Goal: Task Accomplishment & Management: Complete application form

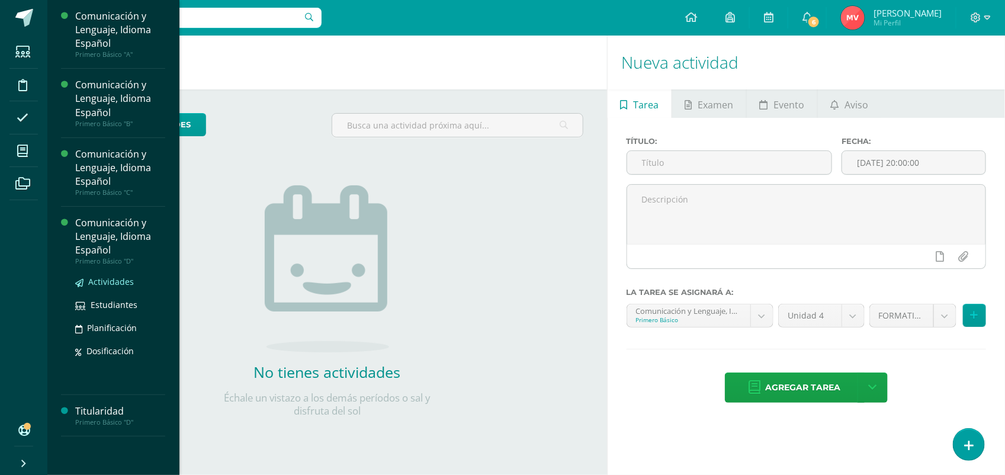
click at [104, 275] on link "Actividades" at bounding box center [120, 282] width 90 height 14
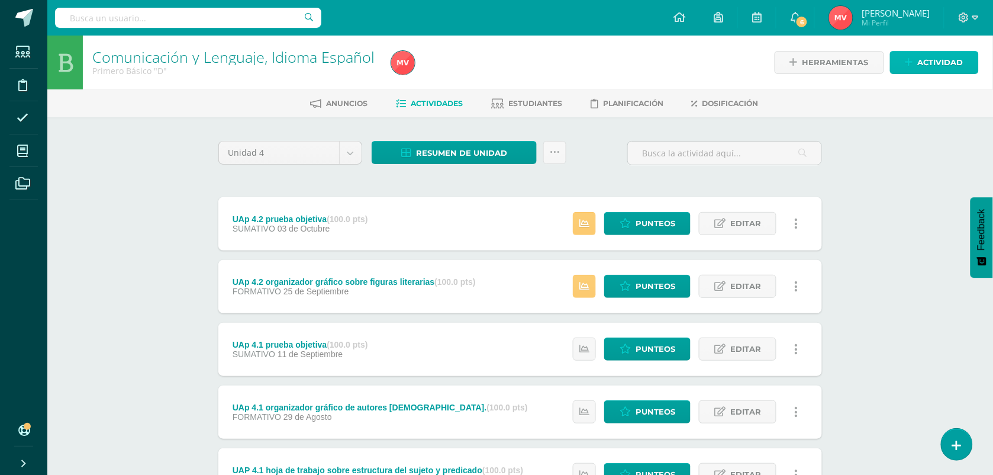
click at [925, 54] on span "Actividad" at bounding box center [941, 63] width 46 height 22
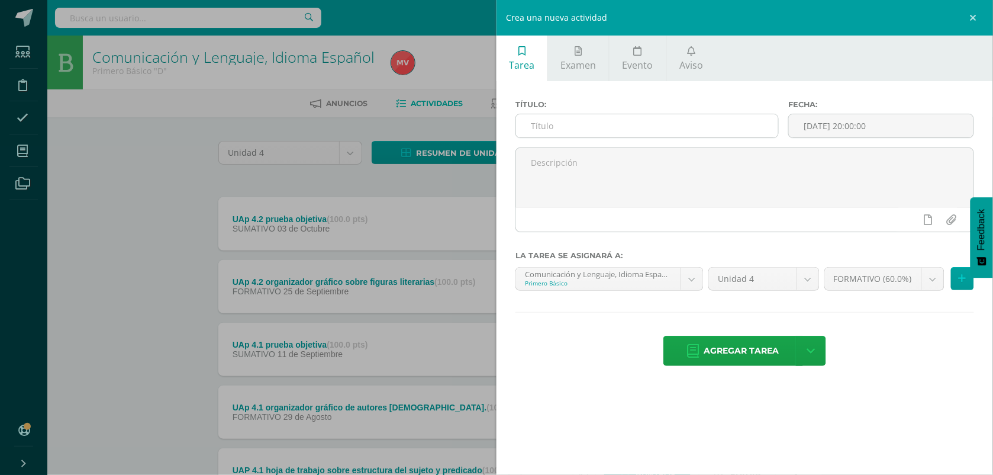
click at [551, 124] on input "text" at bounding box center [647, 125] width 262 height 23
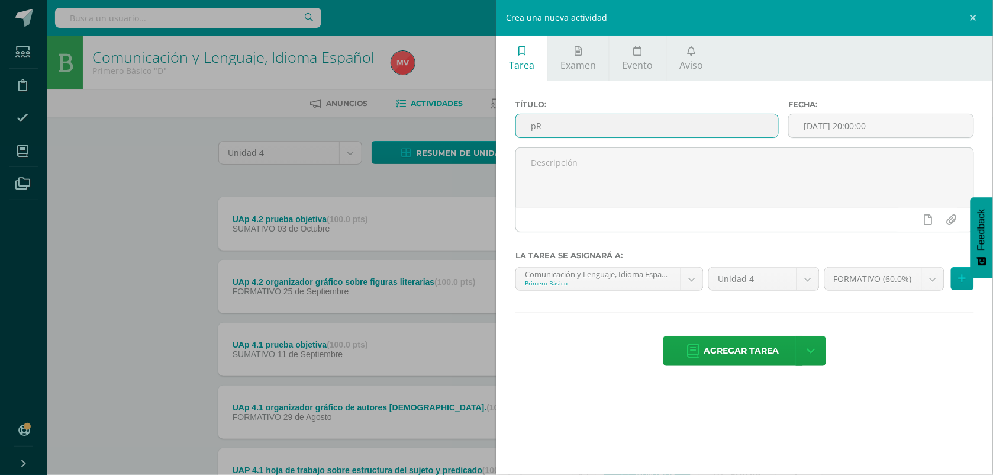
type input "p"
type input "Prtogrentis unidad No 16 a 20 toda unidad IV"
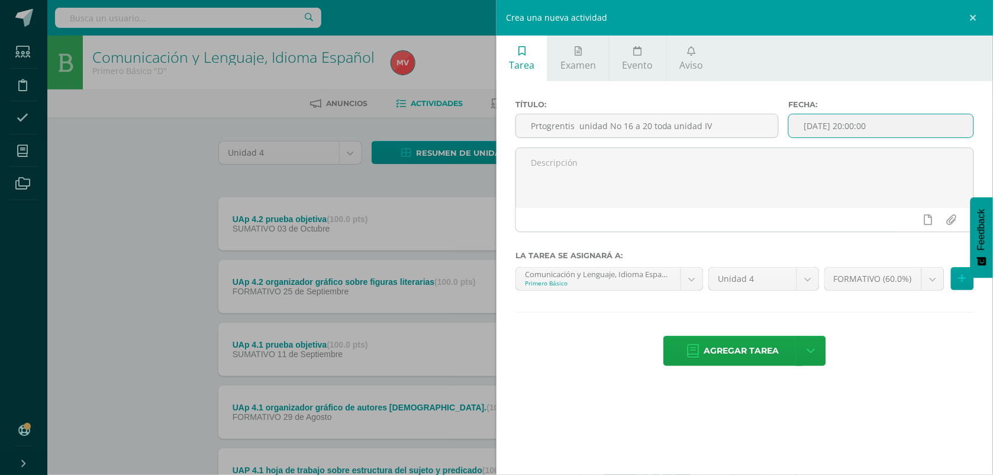
click at [858, 120] on input "[DATE] 20:00:00" at bounding box center [881, 125] width 185 height 23
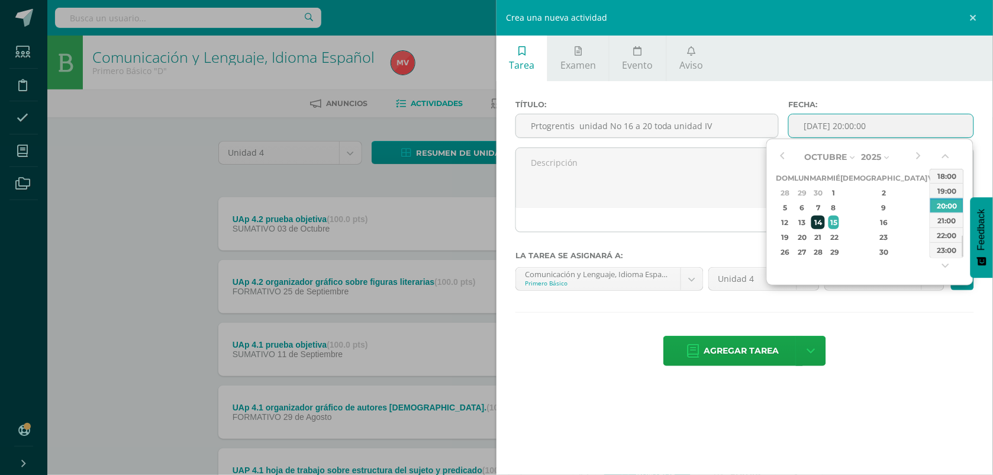
click at [825, 221] on div "14" at bounding box center [819, 223] width 14 height 14
type input "[DATE] 20:00"
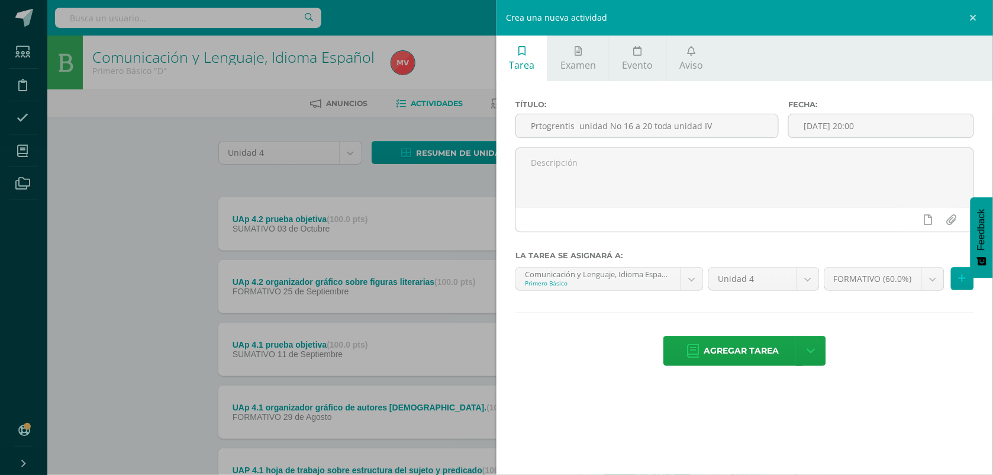
click at [892, 365] on div "Agregar tarea Agregar tarea y ocultar" at bounding box center [745, 352] width 459 height 33
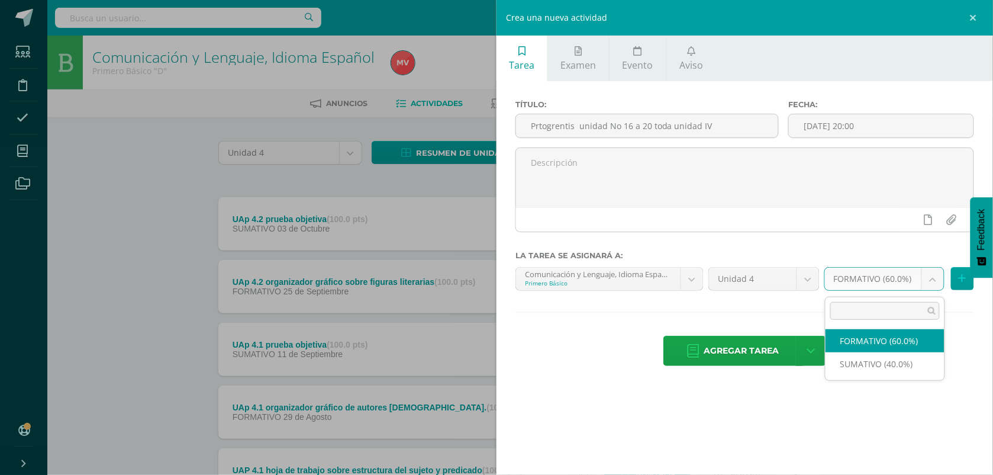
click at [930, 279] on body "Estudiantes Disciplina Asistencia Mis cursos Archivos Soporte Ayuda Reportar un…" at bounding box center [496, 290] width 993 height 580
select select "212620"
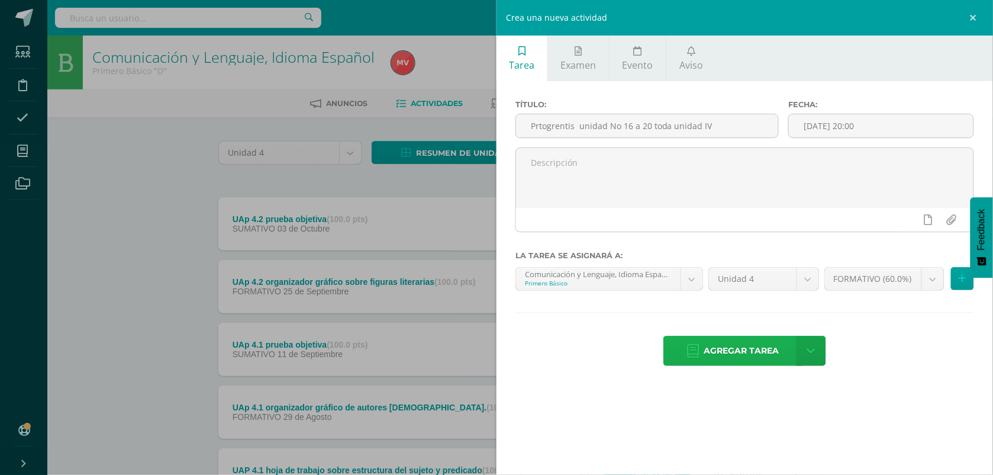
click at [747, 348] on span "Agregar tarea" at bounding box center [742, 350] width 75 height 29
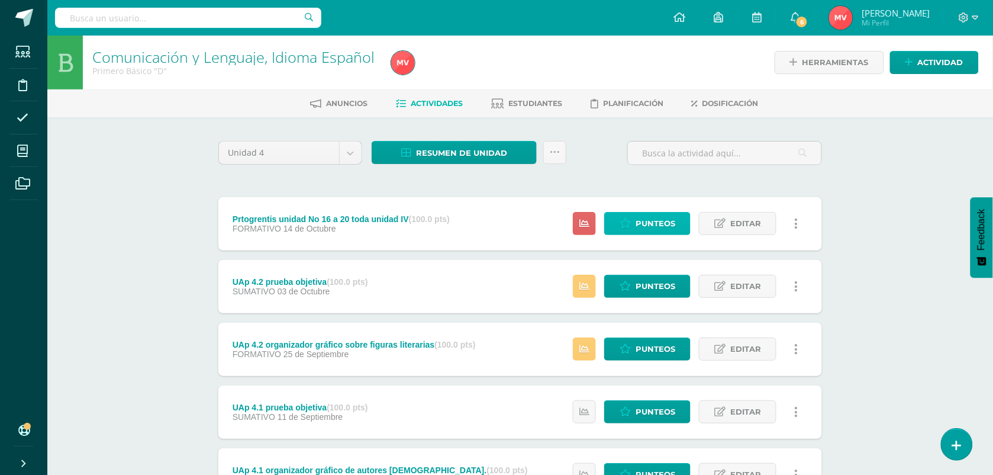
click at [649, 221] on span "Punteos" at bounding box center [656, 224] width 40 height 22
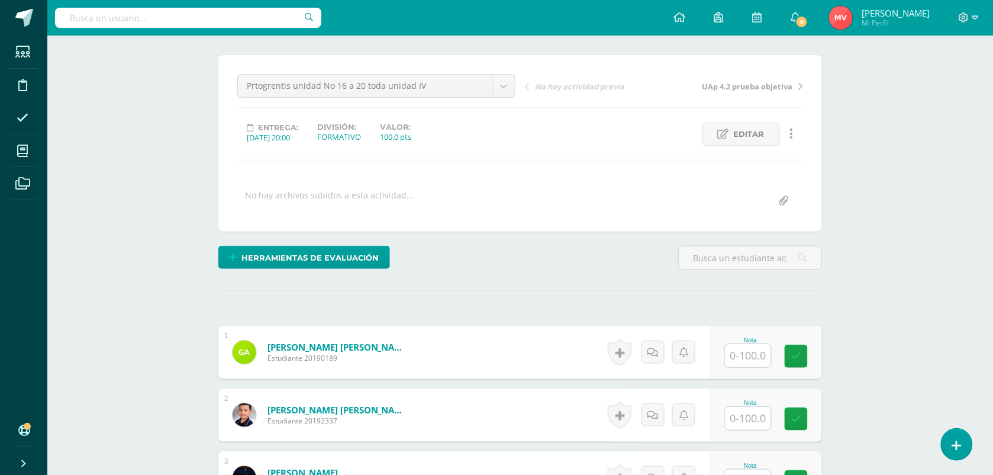
scroll to position [86, 0]
click at [738, 351] on input "text" at bounding box center [748, 354] width 46 height 23
type input "51"
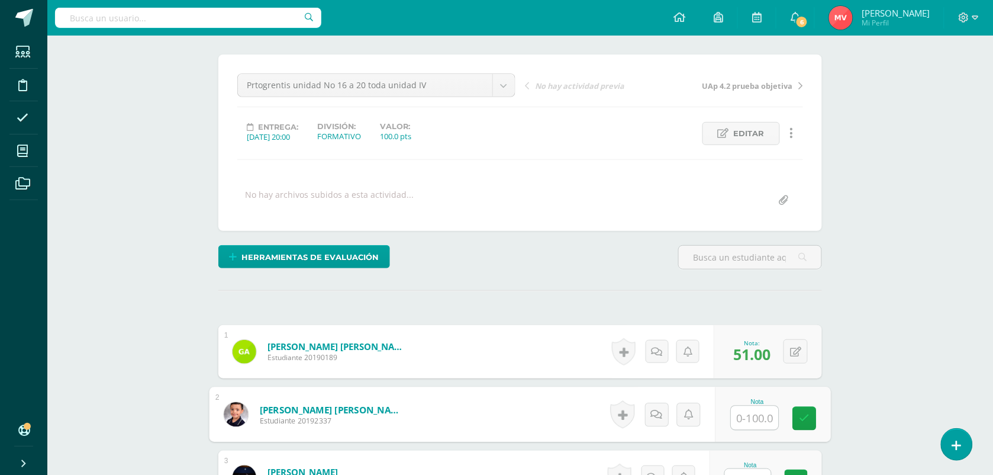
scroll to position [87, 0]
type input "72"
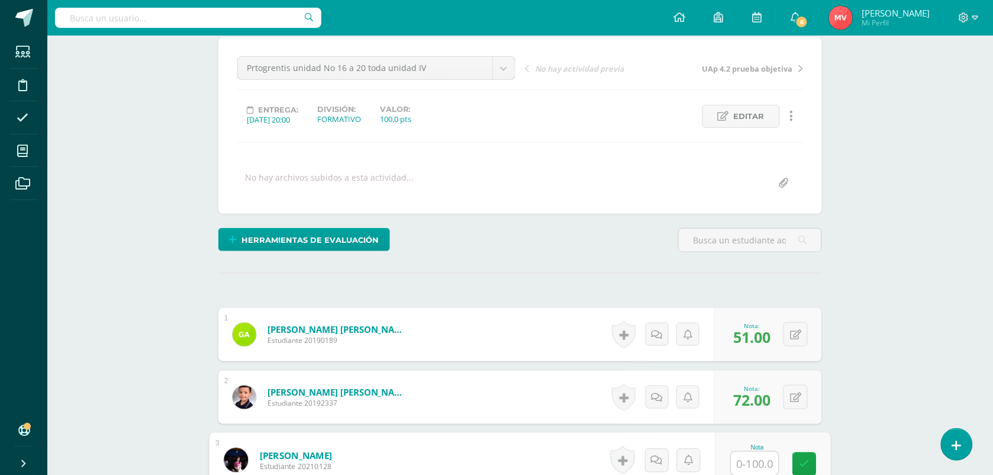
scroll to position [104, 0]
type input "73"
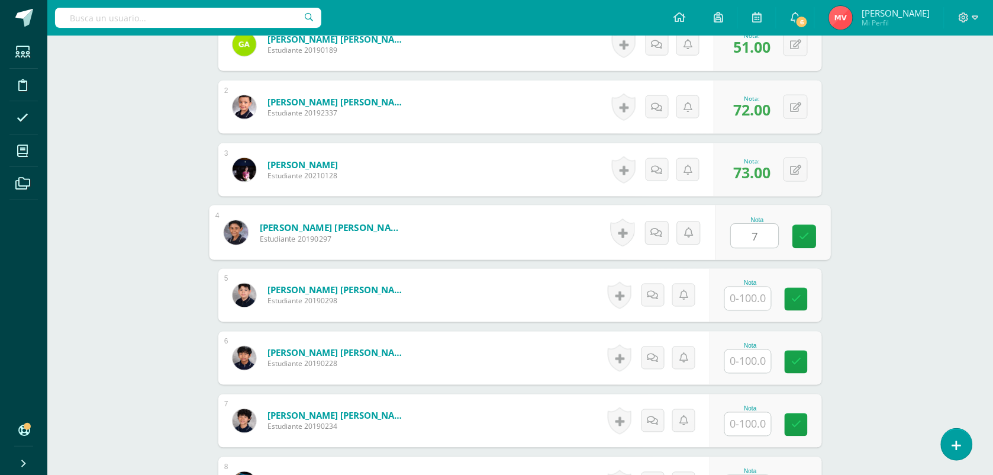
scroll to position [394, 0]
type input "75"
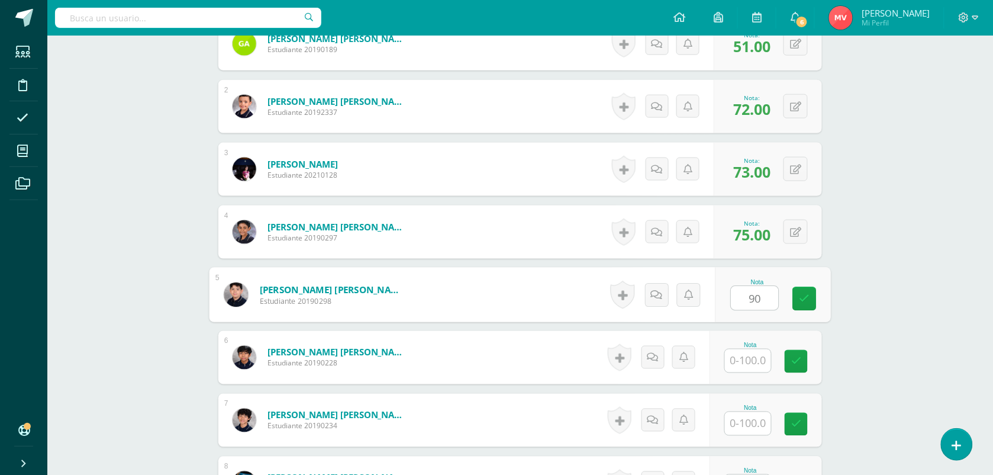
type input "90"
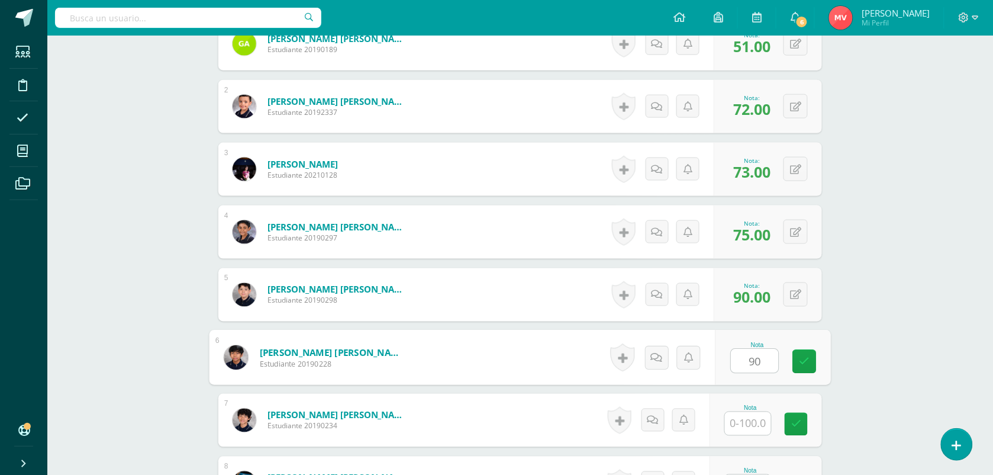
type input "90"
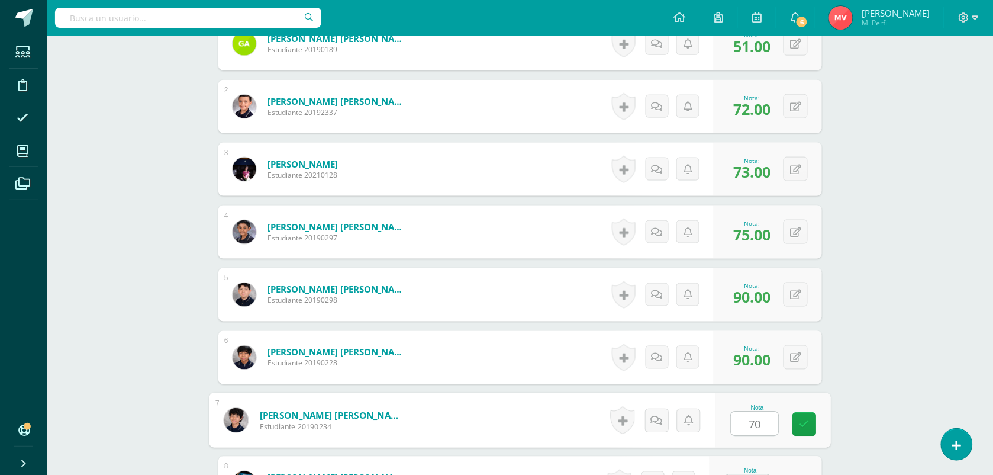
type input "70"
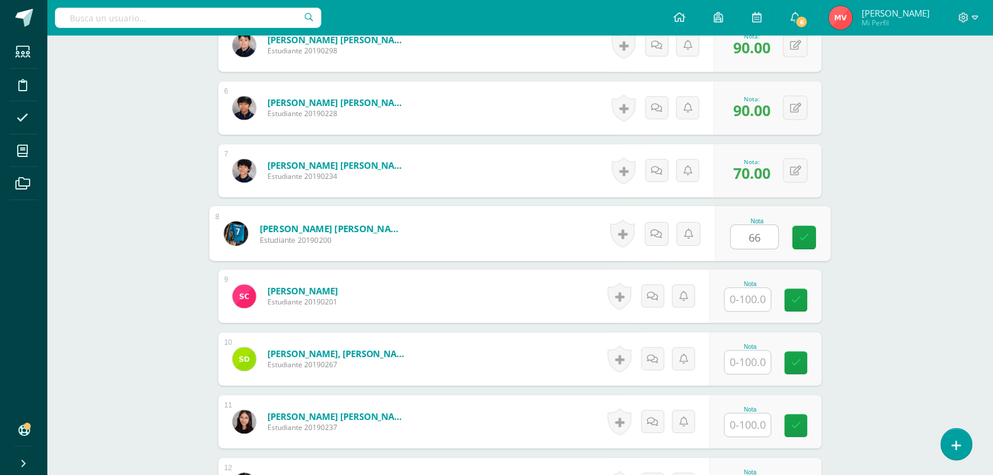
type input "66"
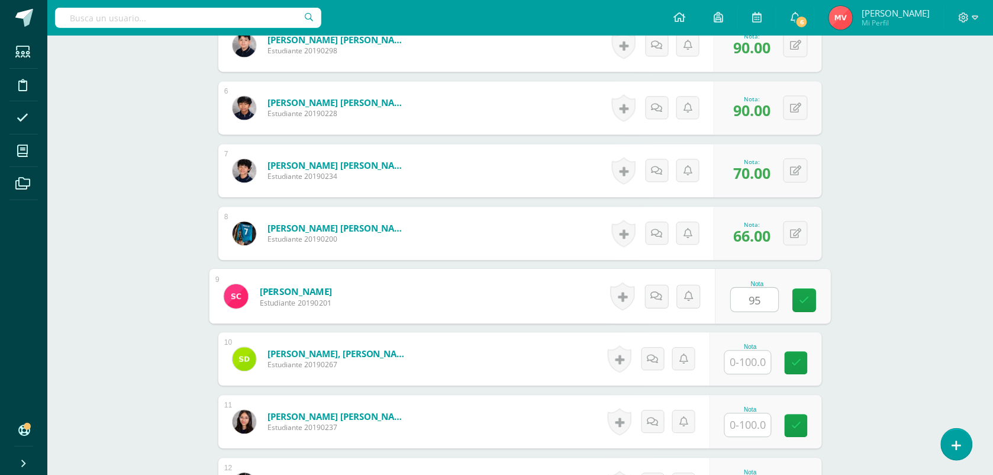
type input "95"
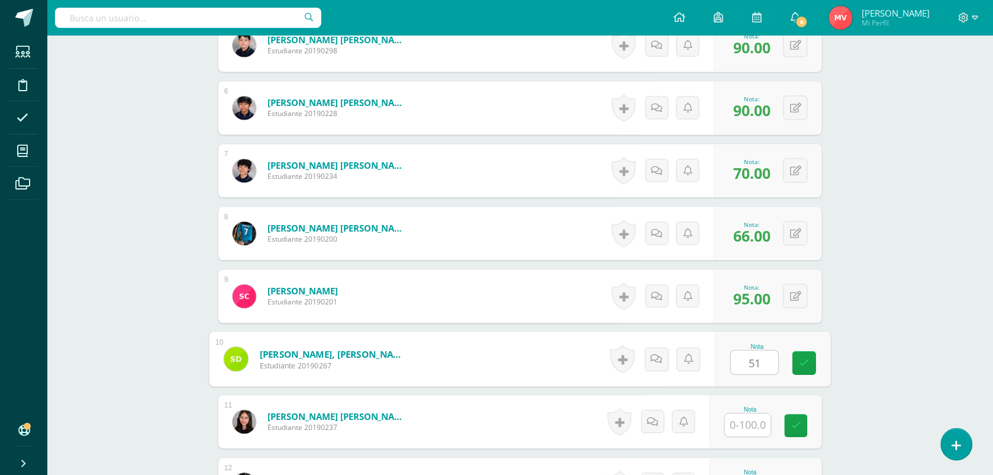
type input "51"
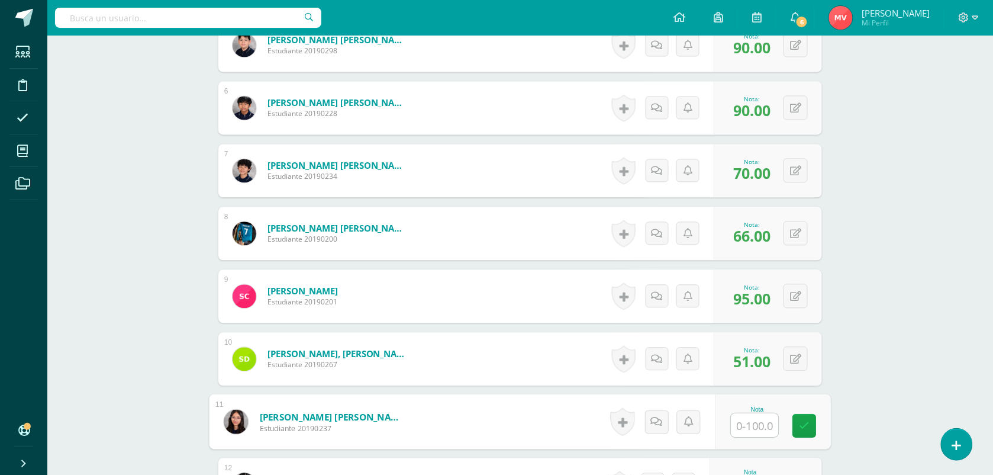
type input "7"
type input "96"
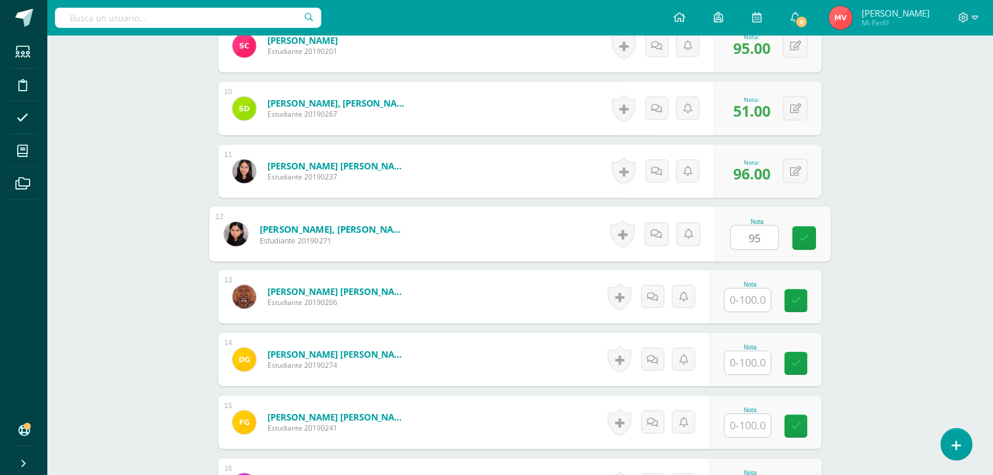
type input "95"
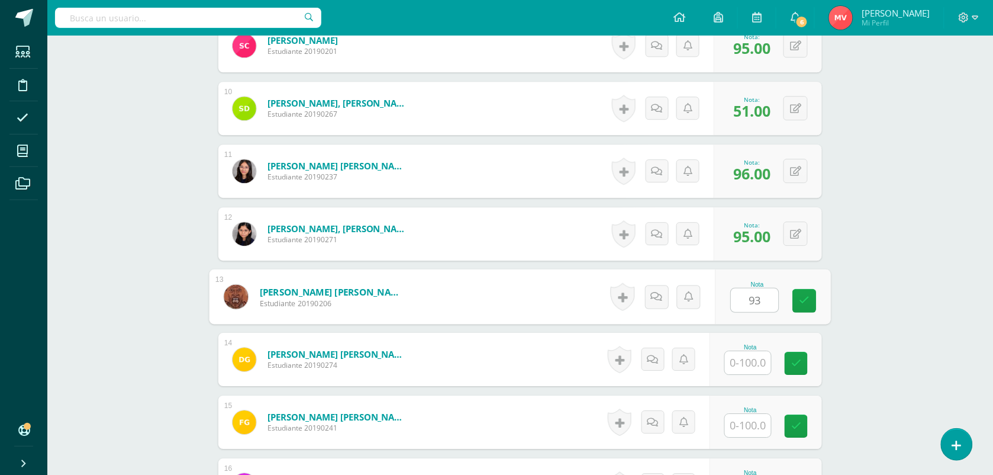
type input "93"
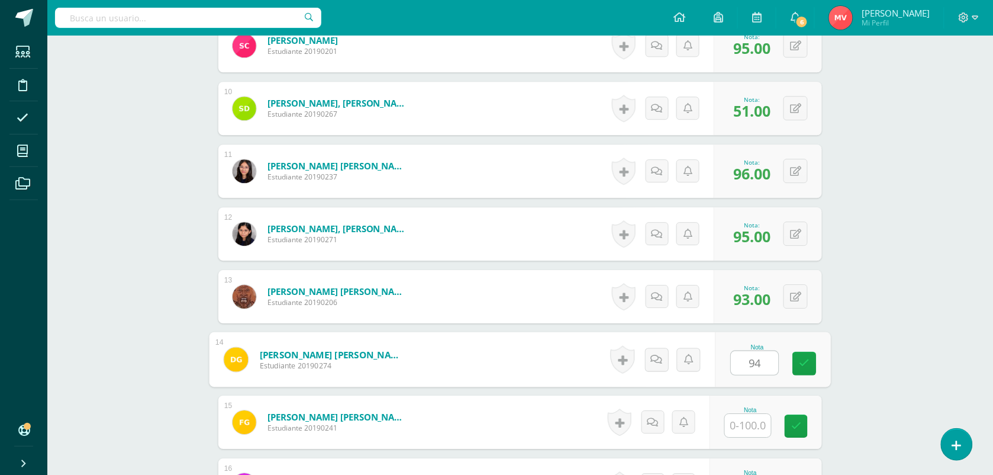
type input "94"
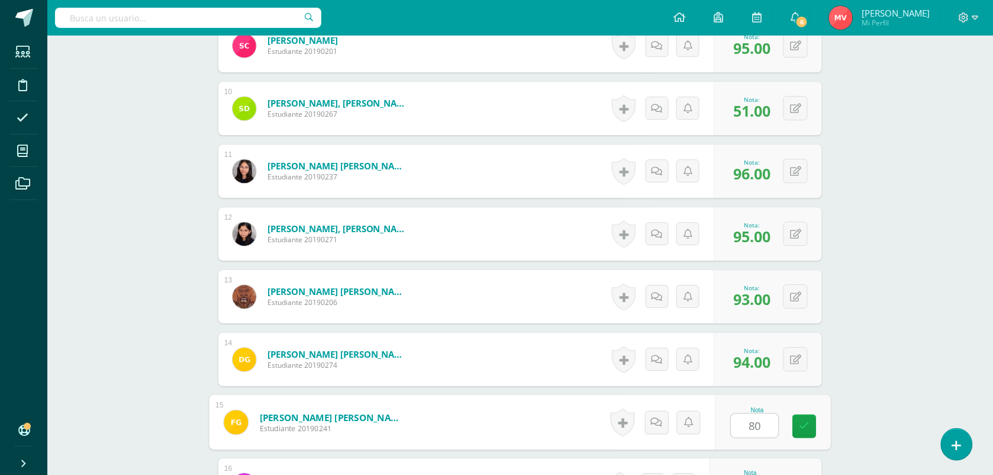
type input "80"
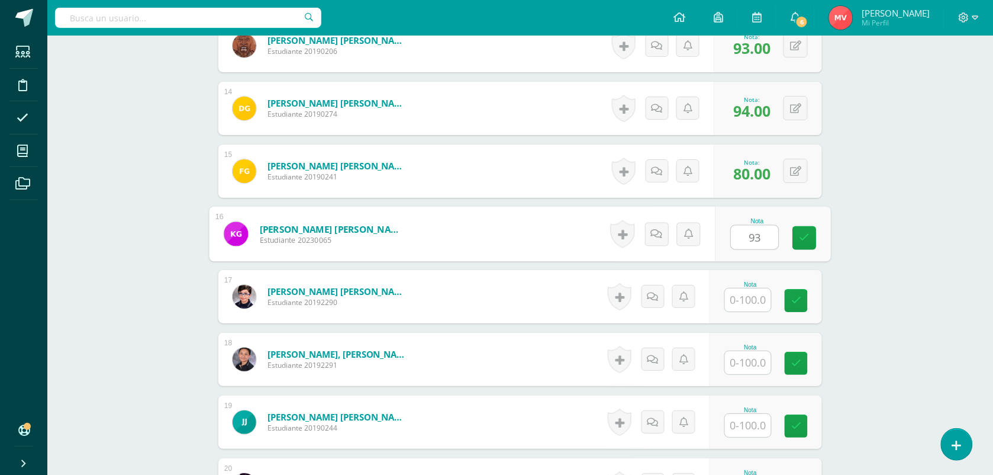
type input "93"
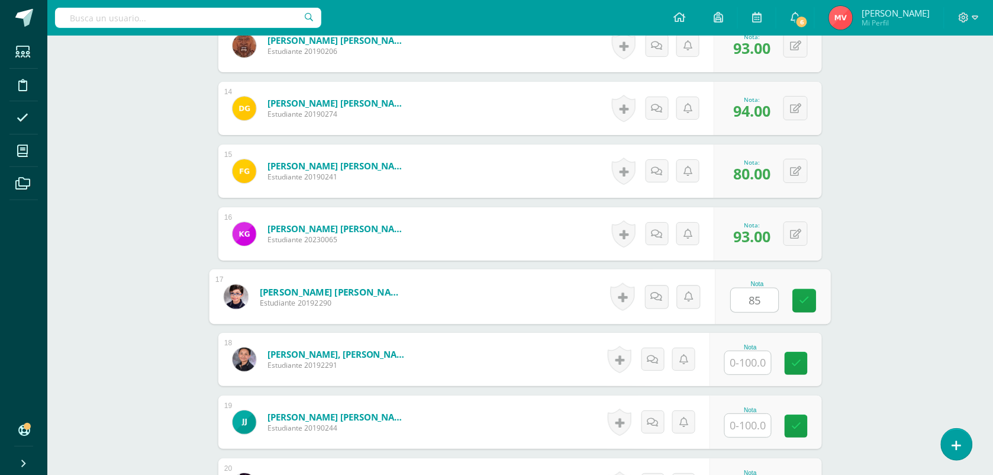
type input "85"
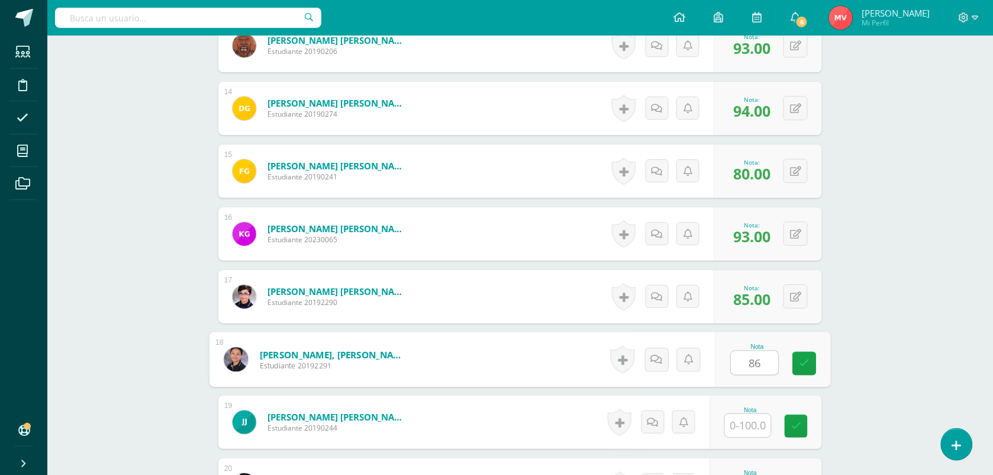
type input "86"
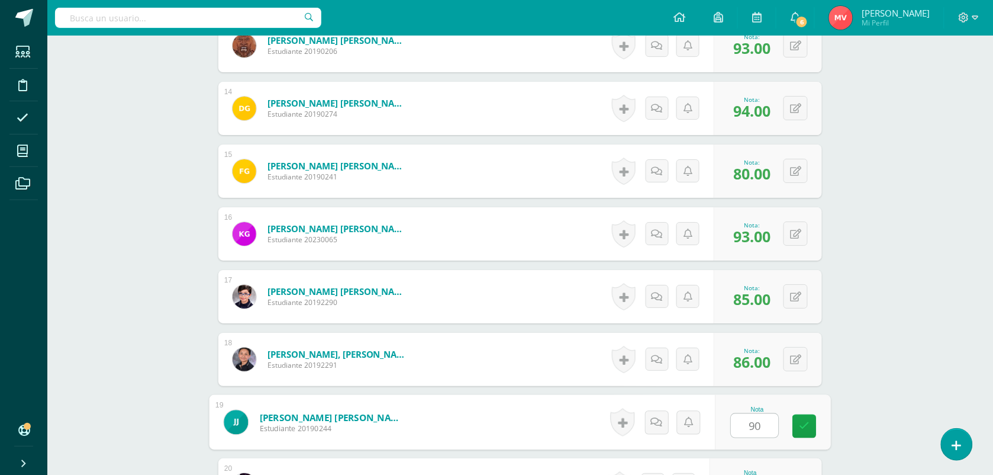
type input "90"
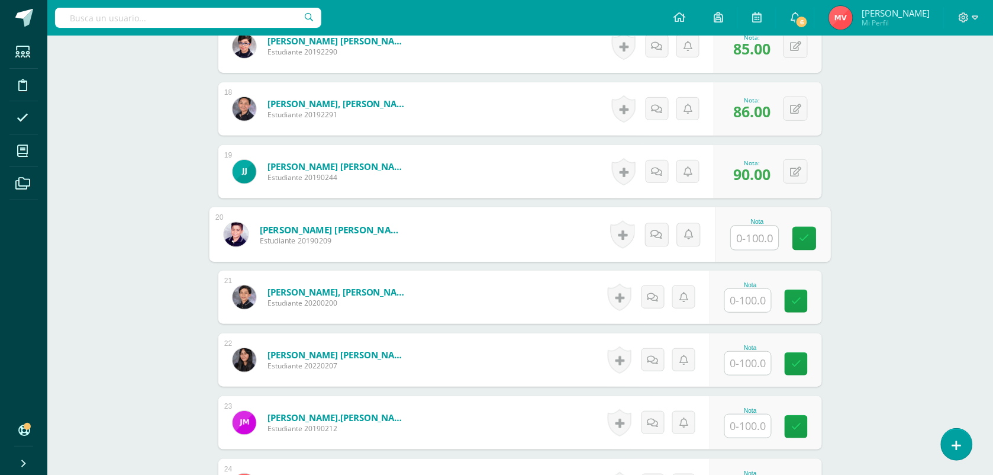
click at [744, 303] on input "text" at bounding box center [748, 300] width 46 height 23
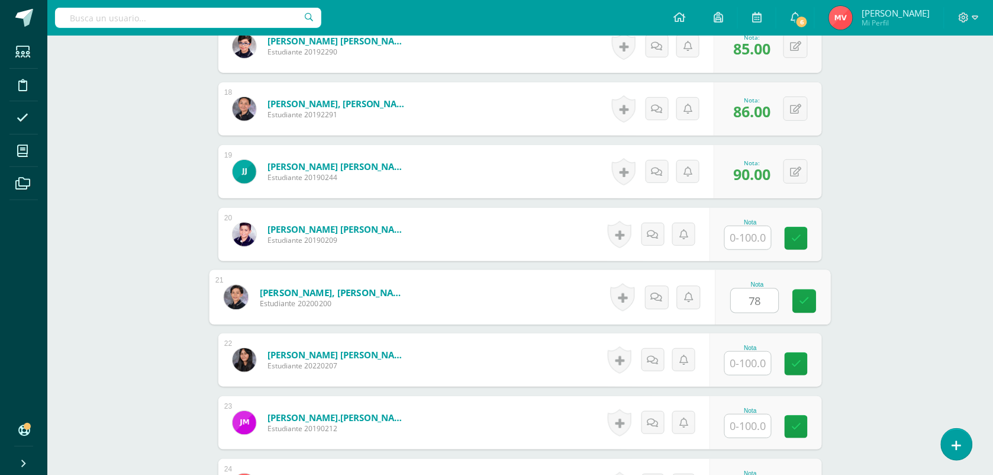
type input "78"
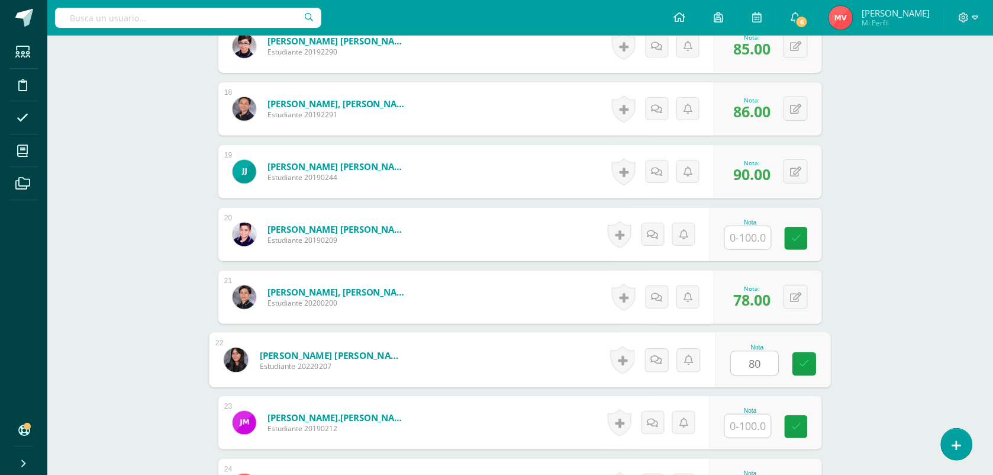
type input "80"
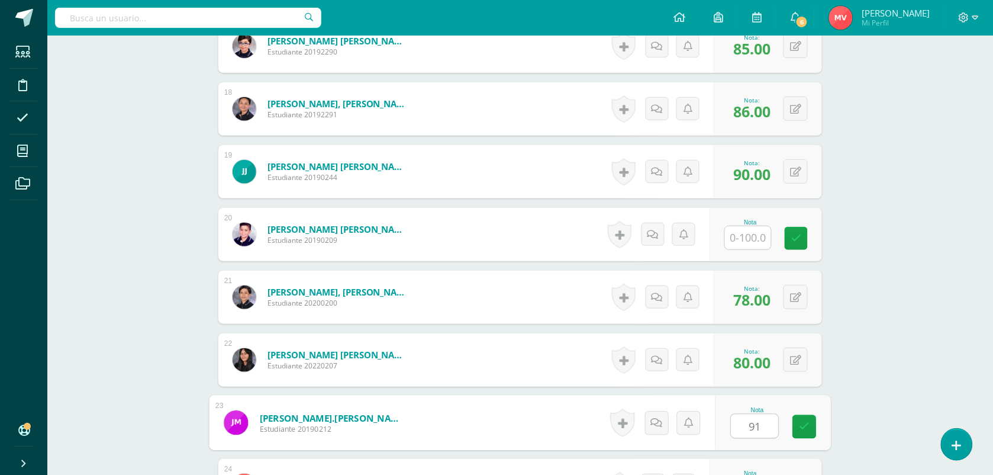
type input "91"
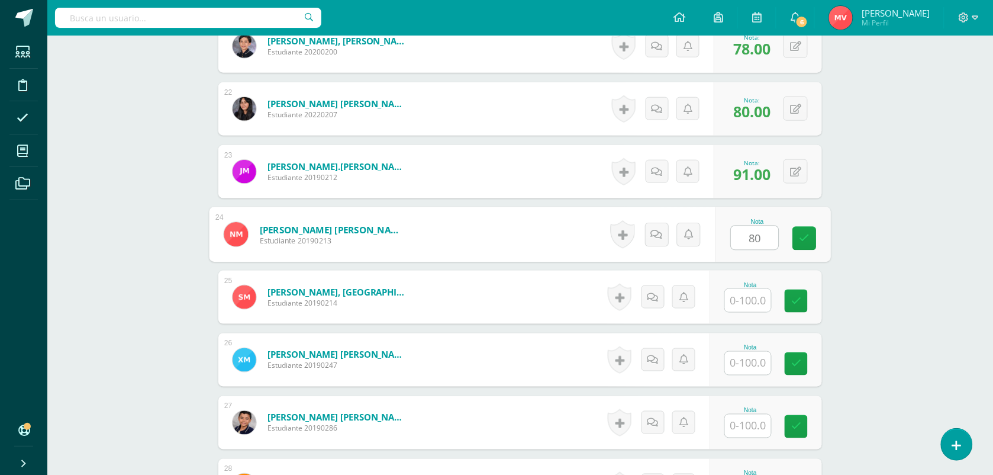
type input "80"
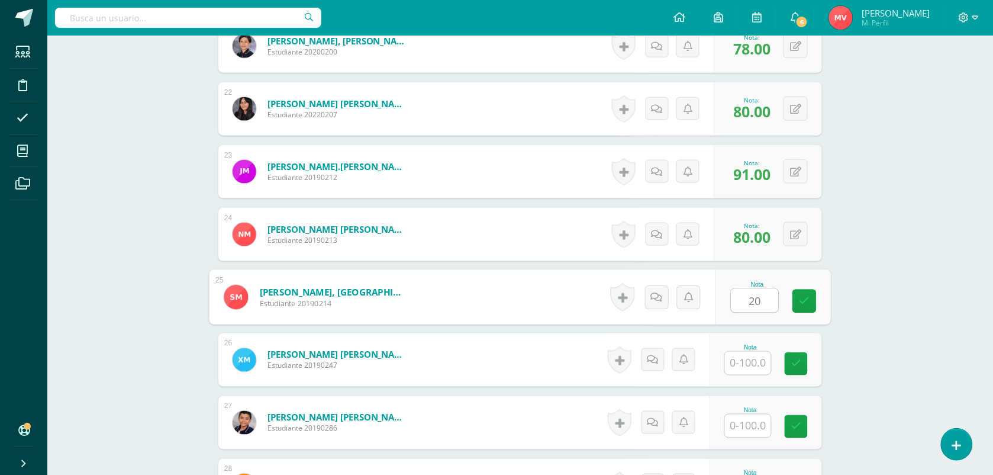
type input "20"
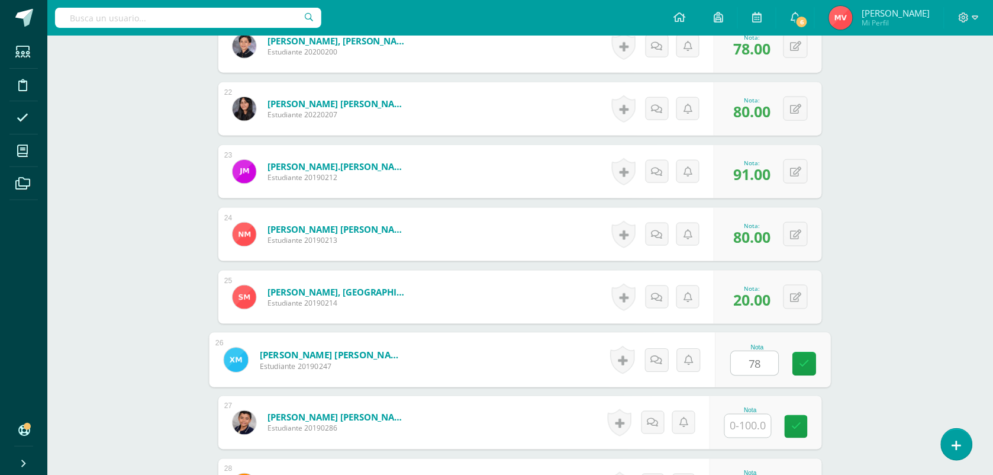
type input "78"
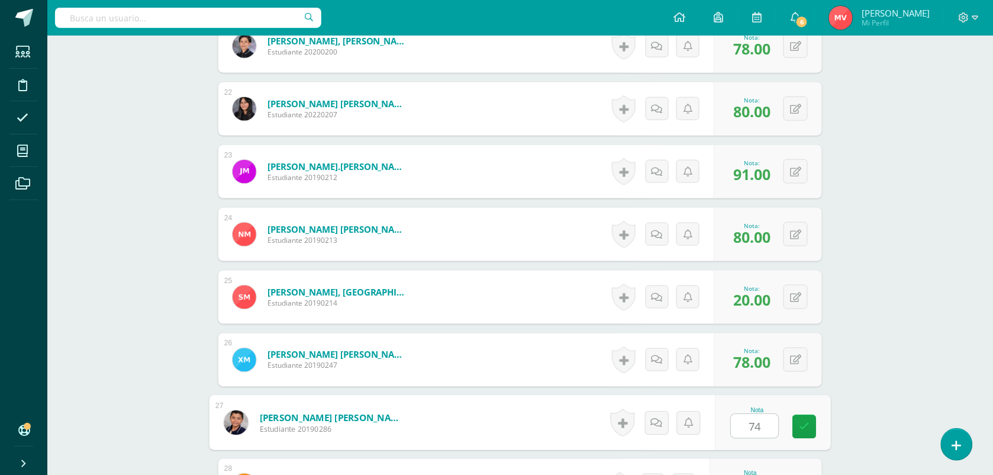
type input "74"
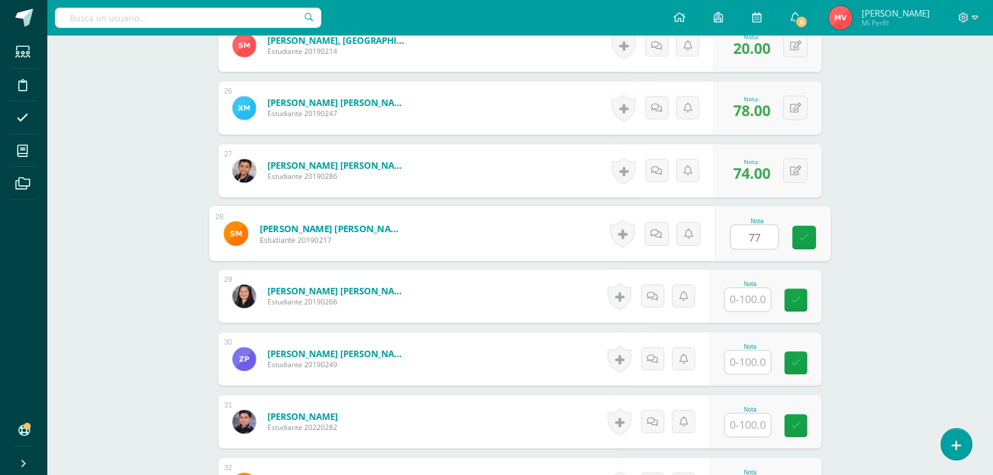
type input "77"
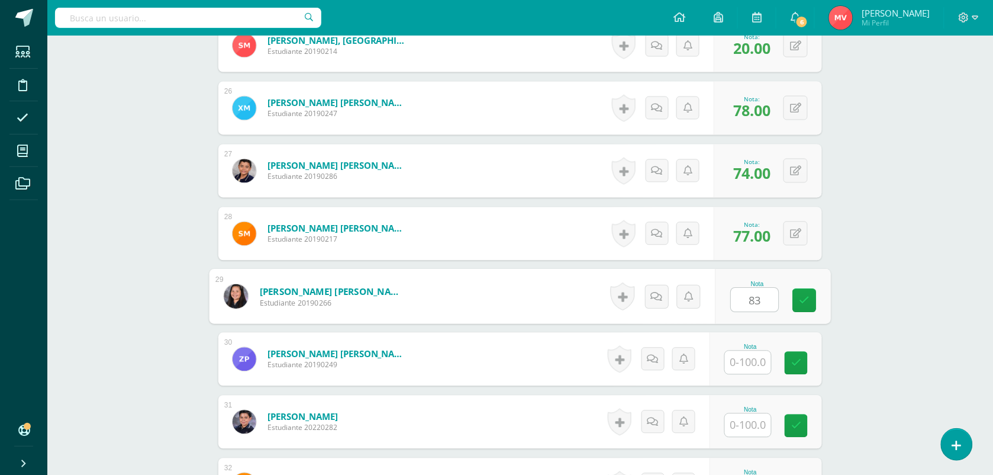
type input "83"
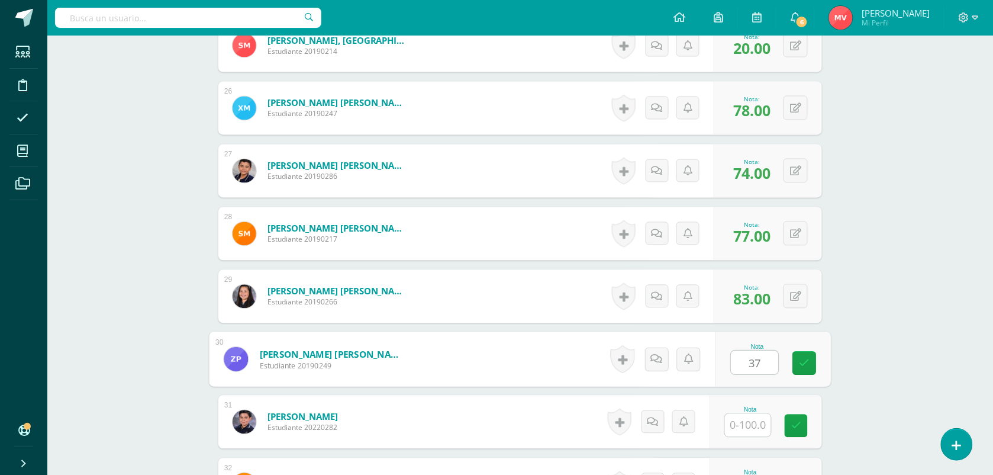
type input "37"
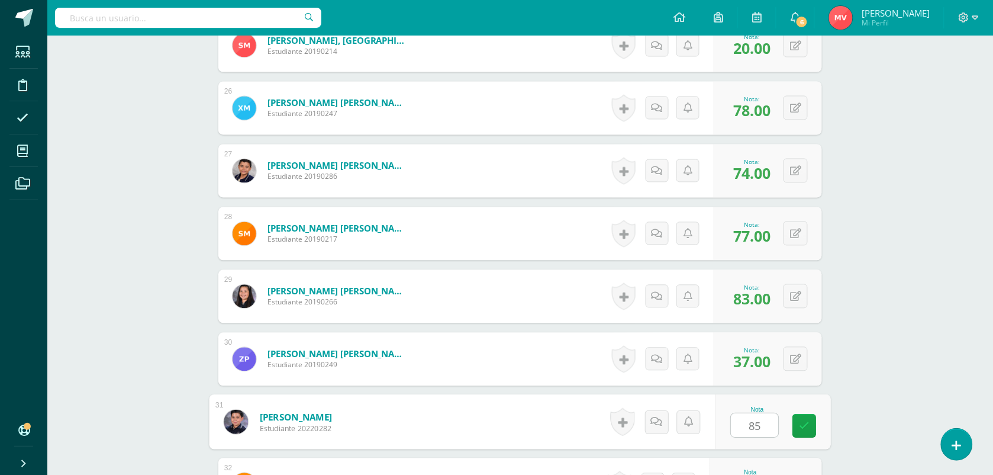
type input "85"
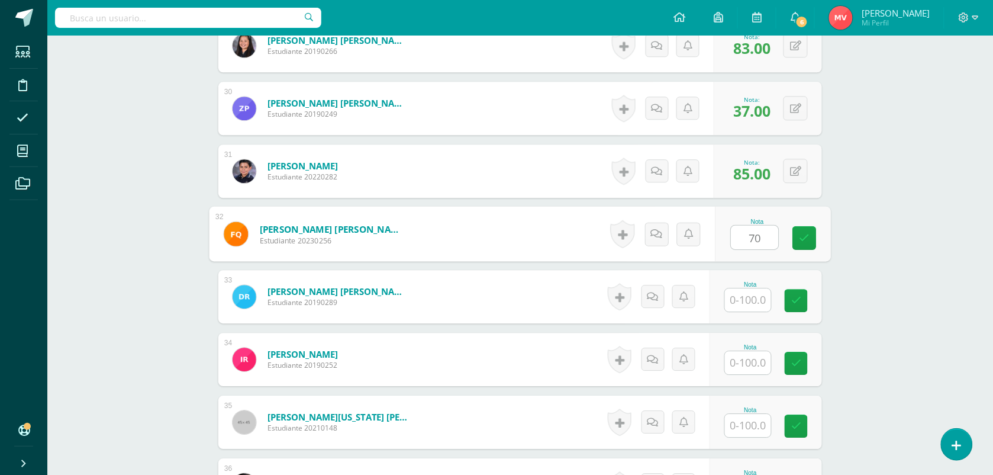
type input "70"
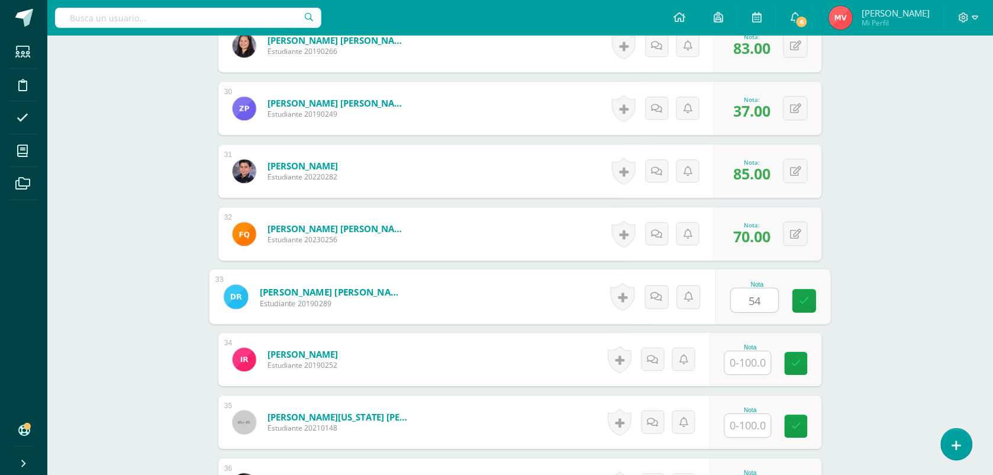
type input "54"
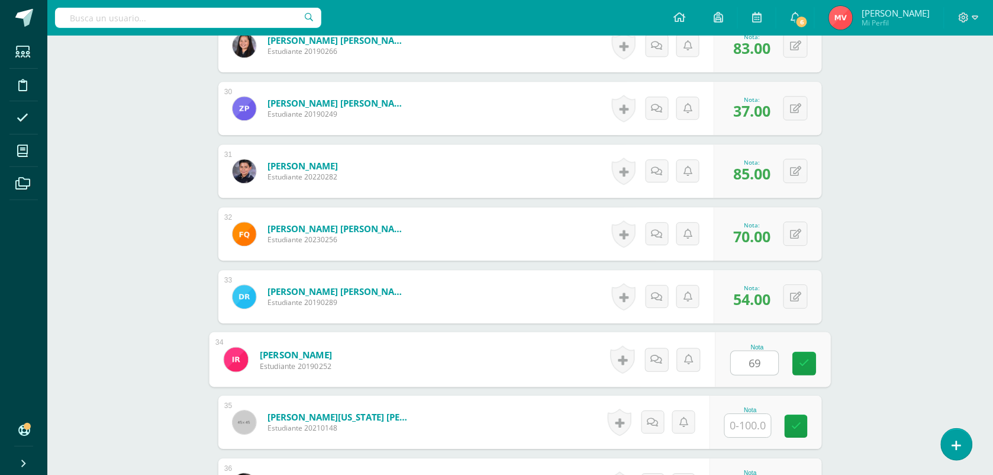
type input "69"
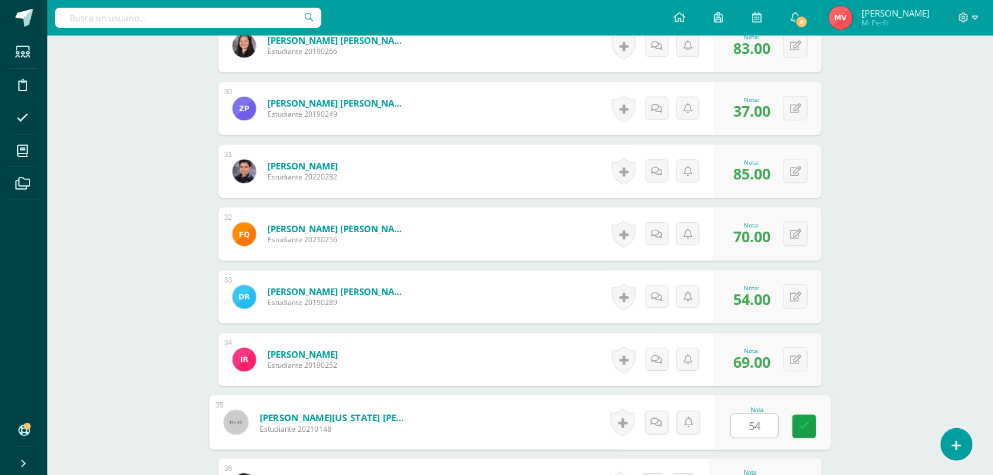
type input "54"
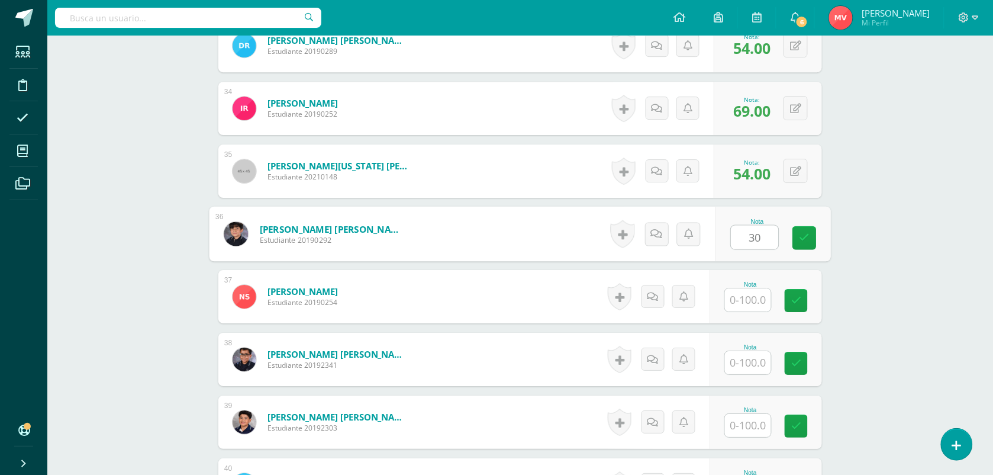
type input "30"
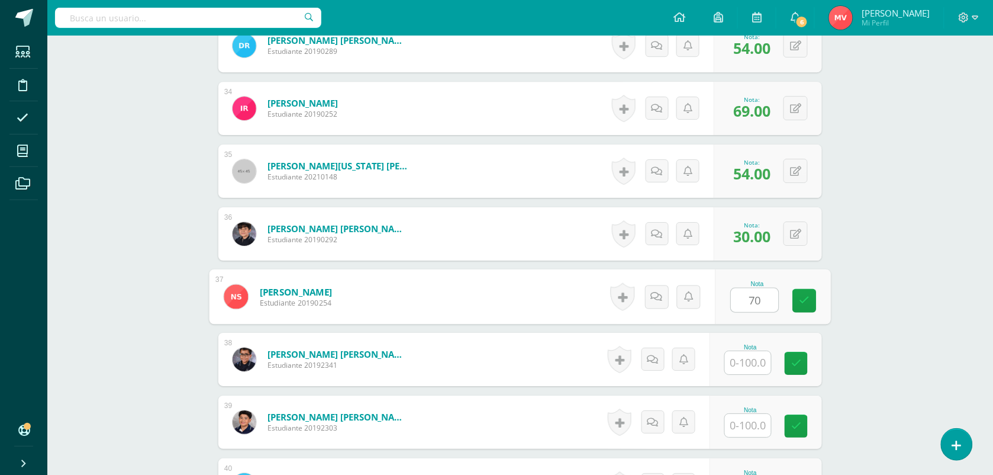
type input "70"
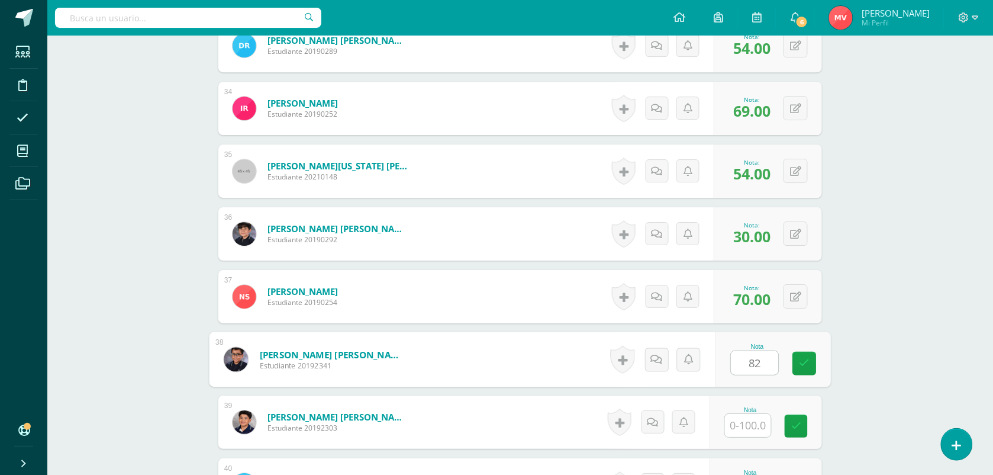
type input "82"
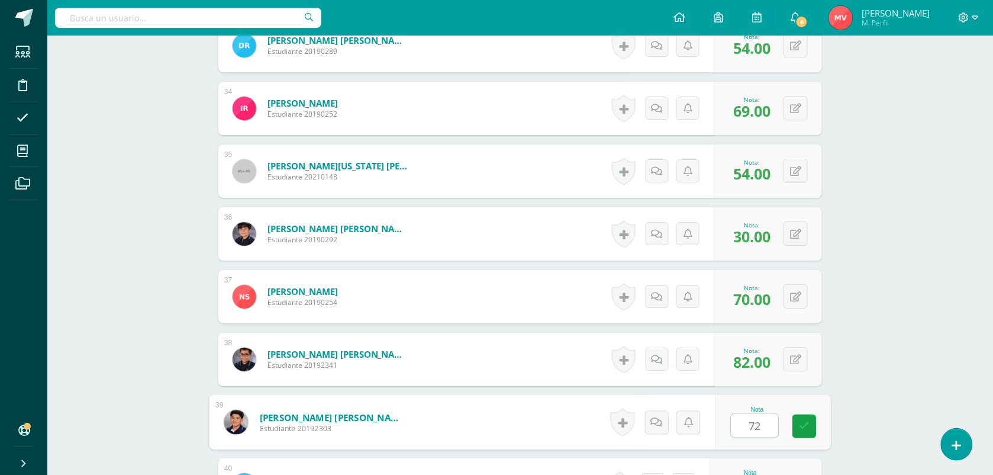
type input "72"
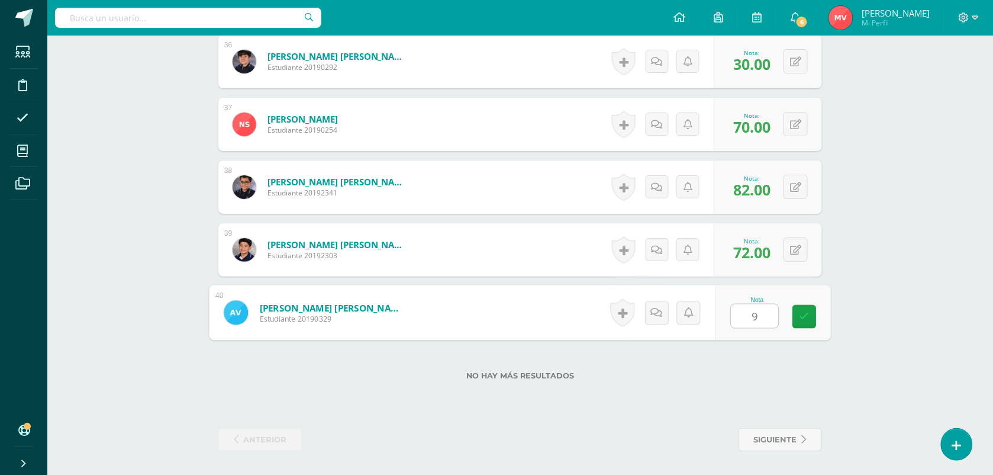
type input "90"
